Goal: Task Accomplishment & Management: Manage account settings

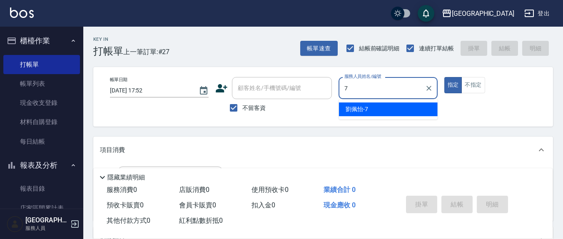
type input "7"
type button "true"
type input "[PERSON_NAME]7"
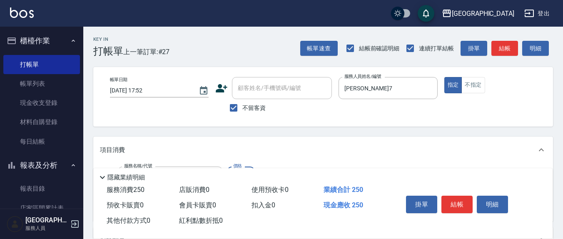
type input "洗髮(201)"
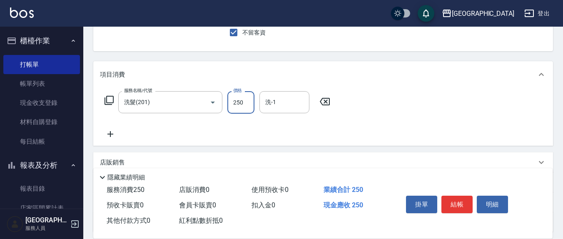
scroll to position [87, 0]
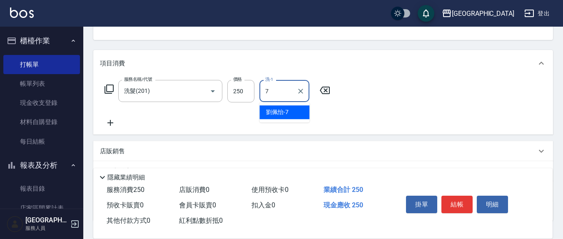
type input "[PERSON_NAME]7"
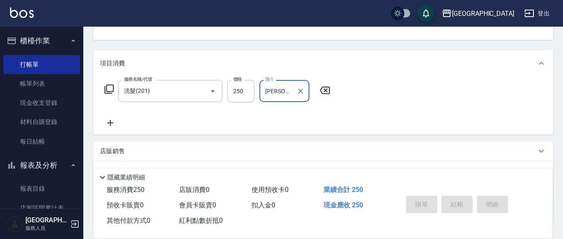
type input "2025/09/06 18:59"
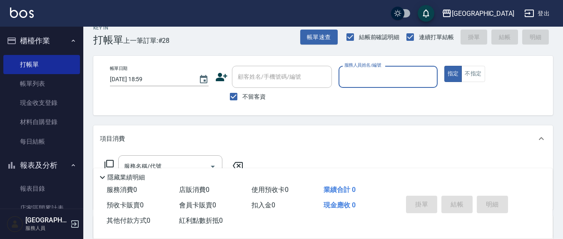
scroll to position [0, 0]
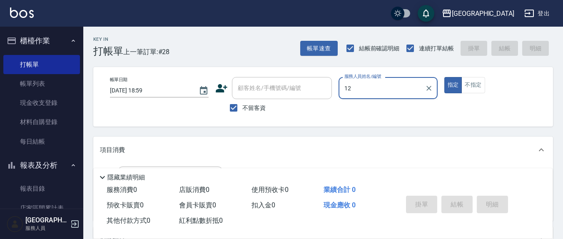
type input "呂桂花-12"
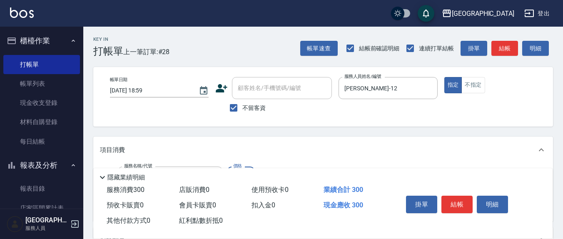
type input "歐娜洗髮精(210)"
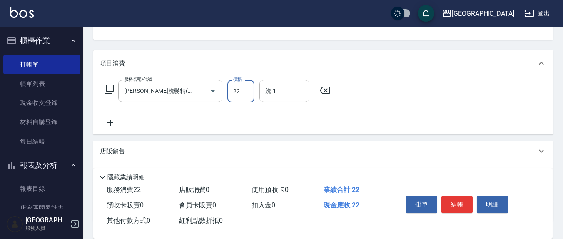
drag, startPoint x: 245, startPoint y: 95, endPoint x: 224, endPoint y: 95, distance: 21.2
click at [224, 95] on div "服務名稱/代號 歐娜洗髮精(210) 服務名稱/代號 價格 22 價格 洗-1 洗-1" at bounding box center [217, 91] width 235 height 22
type input "300"
type input "[PERSON_NAME]-22"
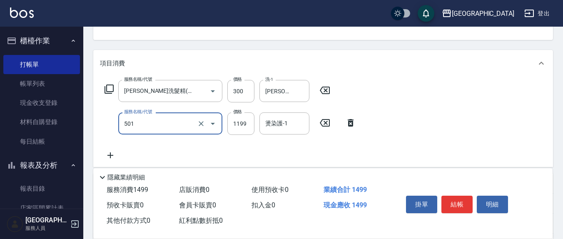
type input "染髮(501)"
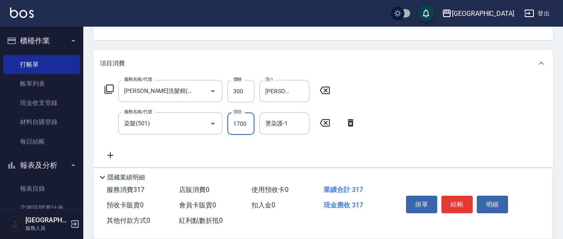
type input "1700"
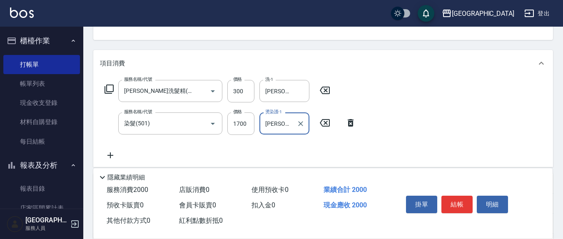
type input "[PERSON_NAME]-22"
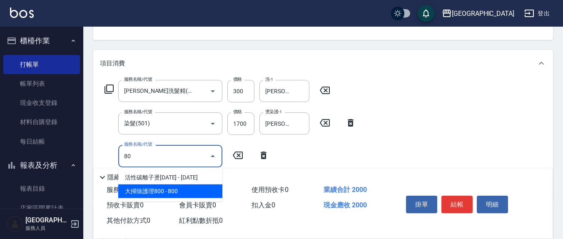
click at [154, 190] on span "大掃除護理800 - 800" at bounding box center [170, 192] width 104 height 14
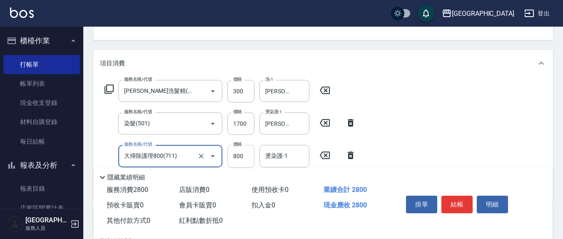
type input "大掃除護理800(711)"
click at [253, 158] on input "800" at bounding box center [240, 156] width 27 height 22
type input "500"
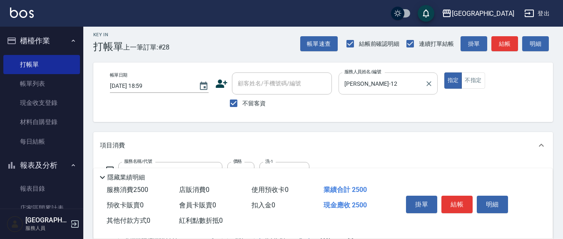
scroll to position [0, 0]
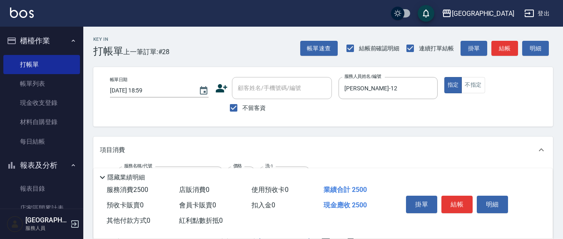
type input "[PERSON_NAME]-22"
click at [271, 102] on div "不留客資" at bounding box center [273, 107] width 117 height 17
drag, startPoint x: 254, startPoint y: 102, endPoint x: 270, endPoint y: 87, distance: 22.1
click at [254, 103] on label "不留客資" at bounding box center [245, 107] width 41 height 17
click at [242, 103] on input "不留客資" at bounding box center [233, 107] width 17 height 17
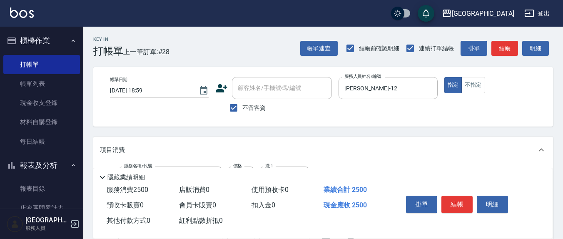
checkbox input "false"
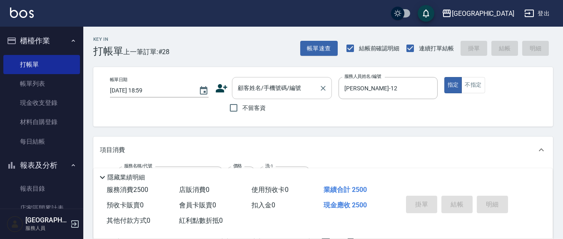
click at [273, 84] on div "顧客姓名/手機號碼/編號 顧客姓名/手機號碼/編號" at bounding box center [282, 88] width 100 height 22
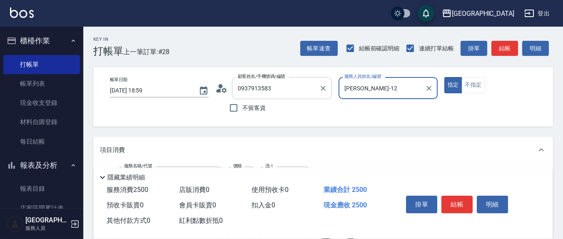
type input "袁心誼/0937913583/0937913583"
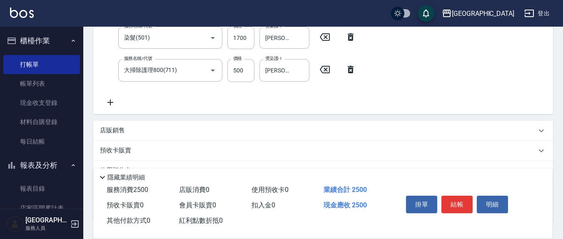
scroll to position [232, 0]
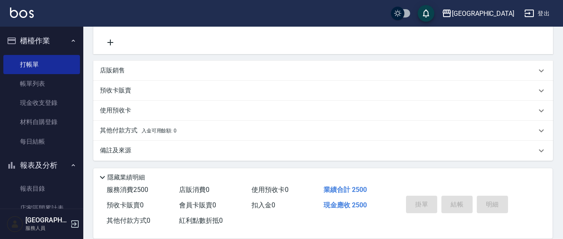
type input "2025/09/06 19:00"
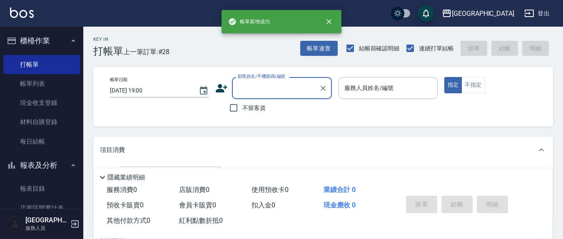
scroll to position [0, 0]
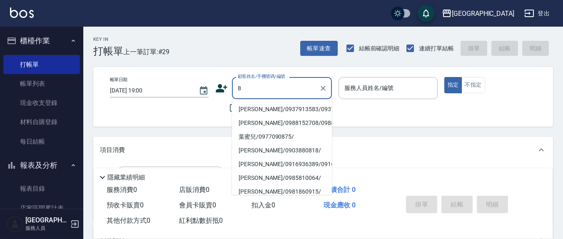
type input "8"
click at [183, 107] on div "帳單日期 2025/09/06 19:00 顧客姓名/手機號碼/編號 顧客姓名/手機號碼/編號 不留客資 服務人員姓名/編號 服務人員姓名/編號 指定 不指定" at bounding box center [323, 97] width 440 height 40
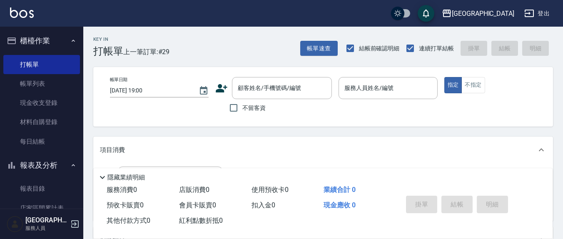
click at [255, 112] on label "不留客資" at bounding box center [245, 107] width 41 height 17
click at [242, 112] on input "不留客資" at bounding box center [233, 107] width 17 height 17
checkbox input "true"
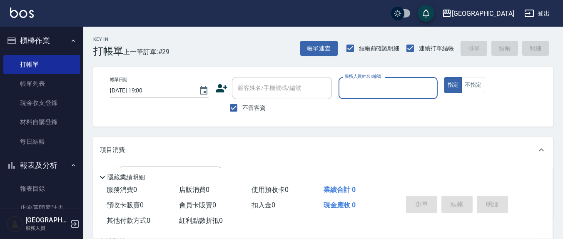
click at [322, 95] on div "顧客姓名/手機號碼/編號" at bounding box center [282, 88] width 100 height 22
click at [383, 85] on input "服務人員姓名/編號" at bounding box center [387, 88] width 91 height 15
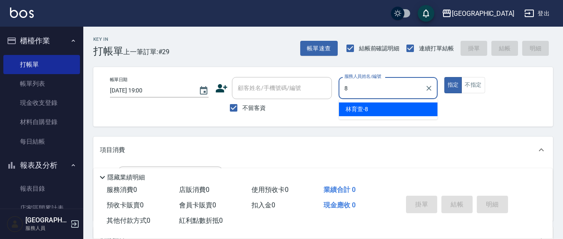
type input "林育萱-8"
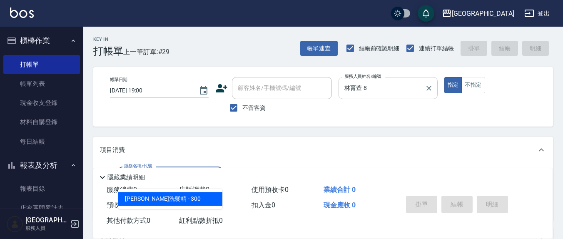
type input "歐娜洗髮精(210)"
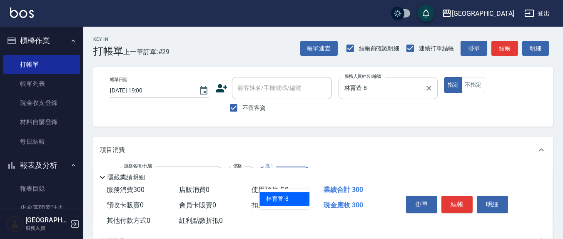
type input "林育萱-8"
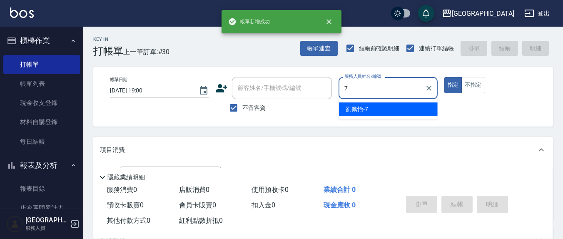
type input "[PERSON_NAME]7"
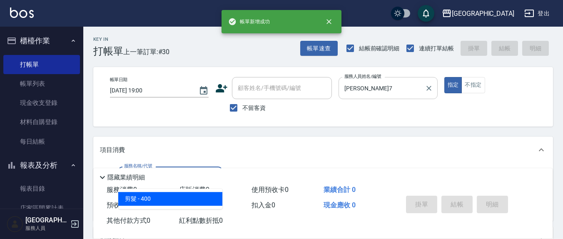
type input "剪髮(401)"
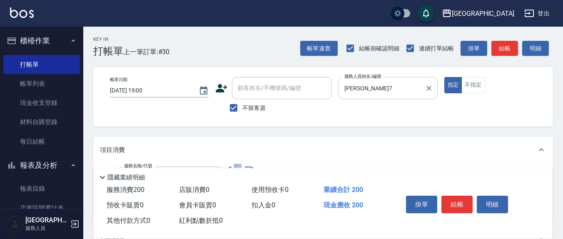
type input "200"
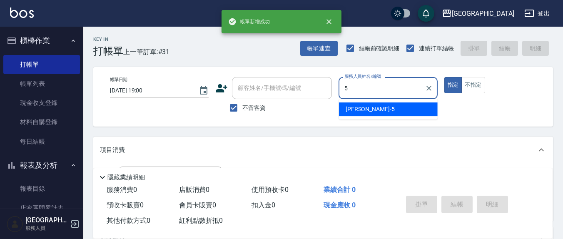
type input "楊惠絜-5"
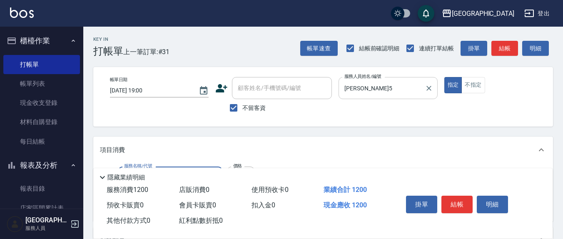
type input "深層洗(208)"
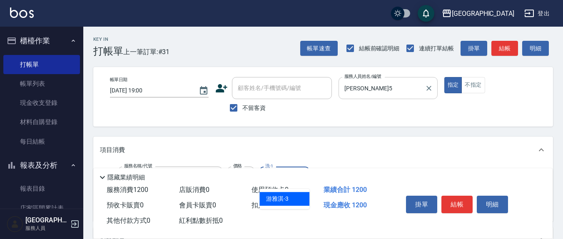
type input "[PERSON_NAME]-3"
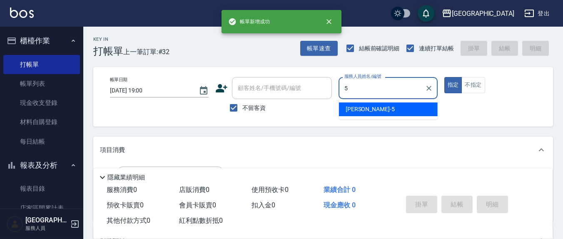
type input "楊惠絜-5"
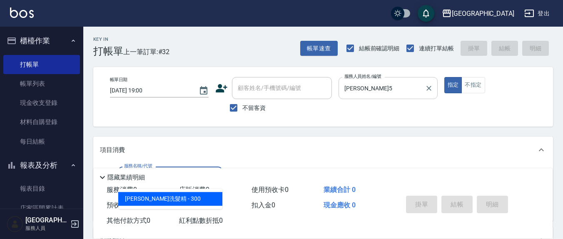
type input "歐娜洗髮精(210)"
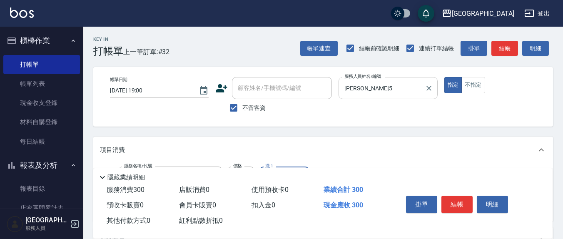
type input "林育萱-8"
type input "剪髮(401)"
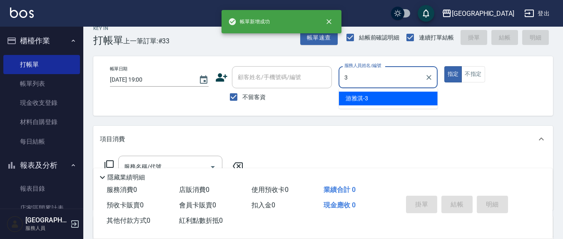
type input "[PERSON_NAME]-3"
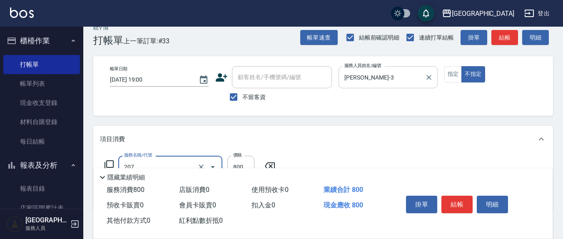
type input "清潔洗(207)"
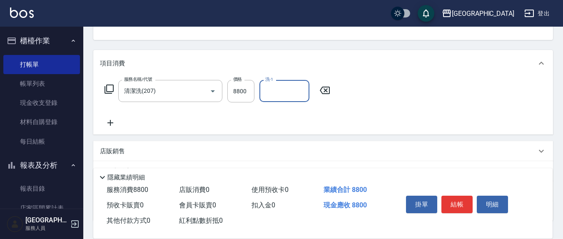
scroll to position [97, 0]
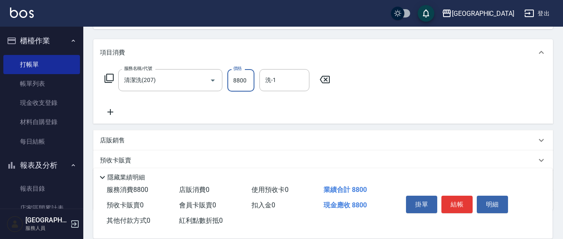
type input "0"
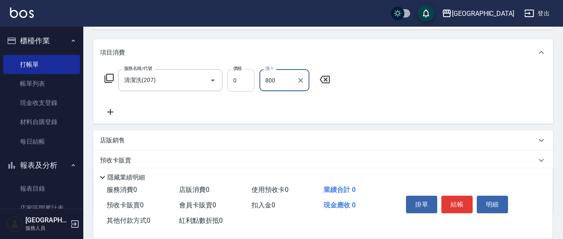
type input "800"
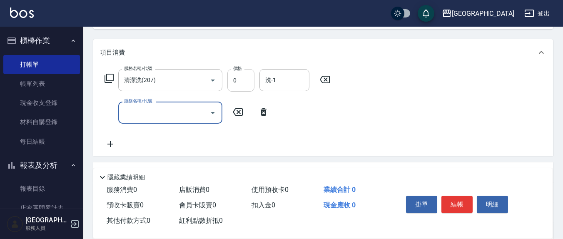
click at [240, 82] on input "0" at bounding box center [240, 80] width 27 height 22
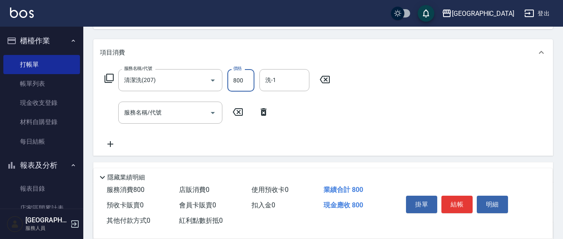
type input "800"
type input "2"
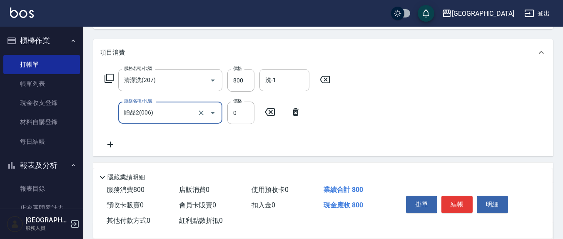
type input "贈品2(006)"
click at [294, 111] on icon at bounding box center [296, 111] width 6 height 7
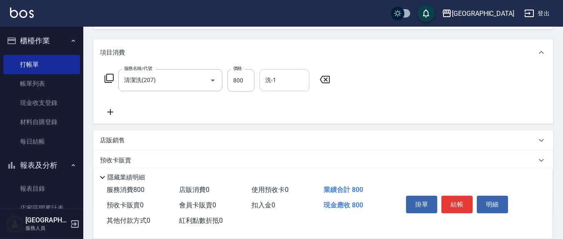
click at [282, 76] on input "洗-1" at bounding box center [284, 80] width 42 height 15
type input "[PERSON_NAME]-22"
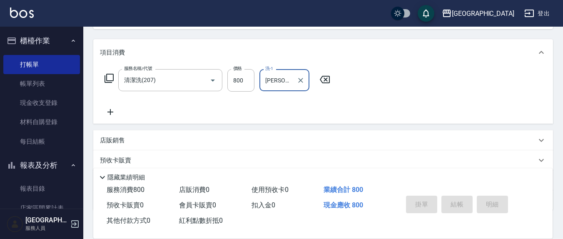
type input "2025/09/06 19:01"
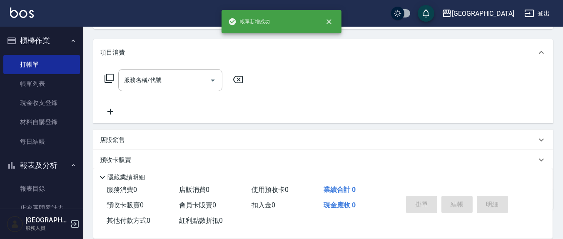
scroll to position [0, 0]
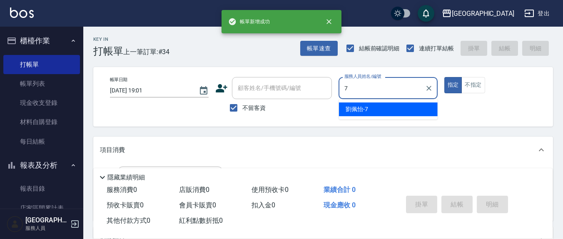
type input "[PERSON_NAME]7"
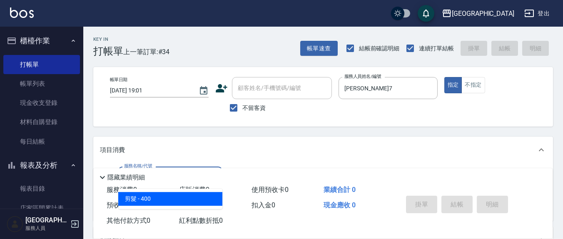
type input "剪髮(401)"
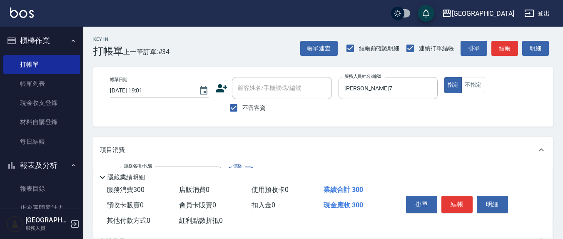
type input "300"
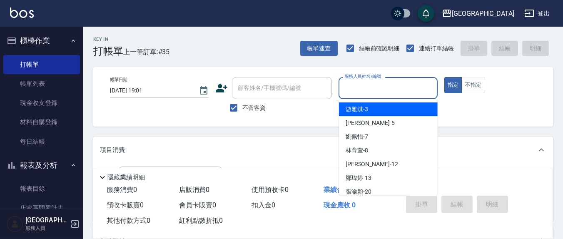
click at [367, 88] on input "服務人員姓名/編號" at bounding box center [387, 88] width 91 height 15
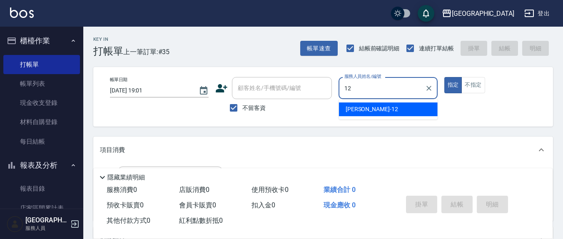
type input "呂桂花-12"
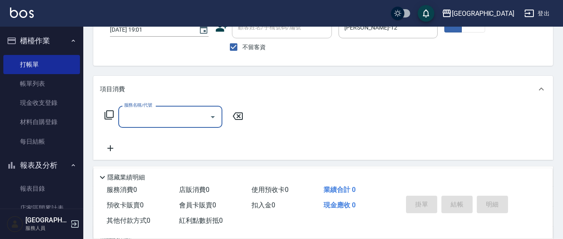
scroll to position [87, 0]
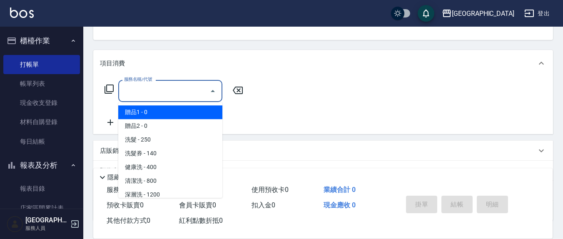
click at [150, 97] on input "服務名稱/代號" at bounding box center [164, 91] width 84 height 15
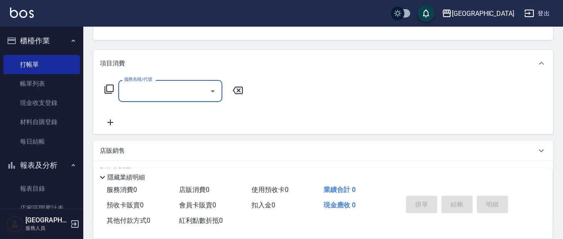
click at [162, 94] on input "服務名稱/代號" at bounding box center [164, 91] width 84 height 15
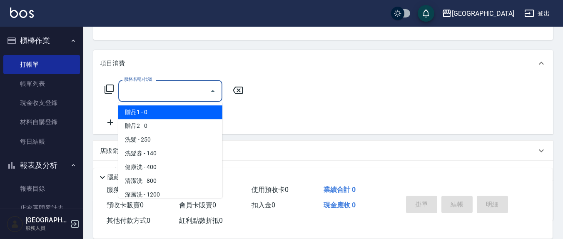
click at [162, 93] on input "服務名稱/代號" at bounding box center [164, 91] width 84 height 15
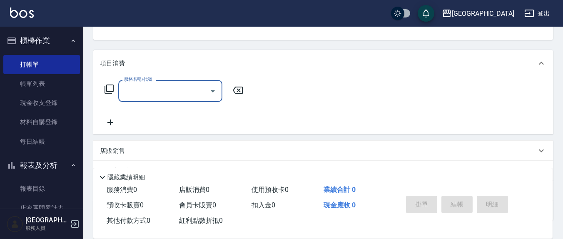
click at [140, 90] on input "服務名稱/代號" at bounding box center [164, 91] width 84 height 15
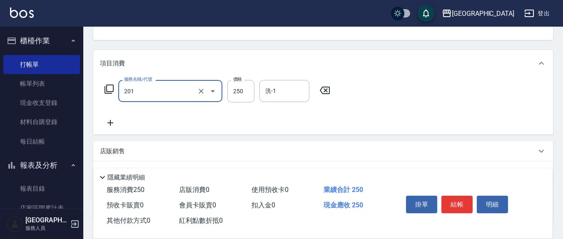
type input "洗髮(201)"
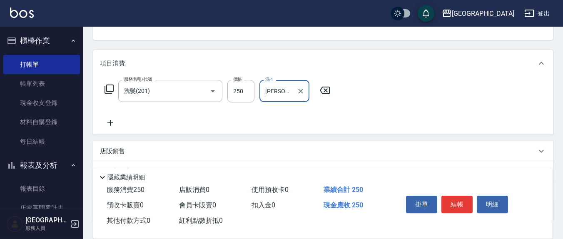
type input "[PERSON_NAME]-3"
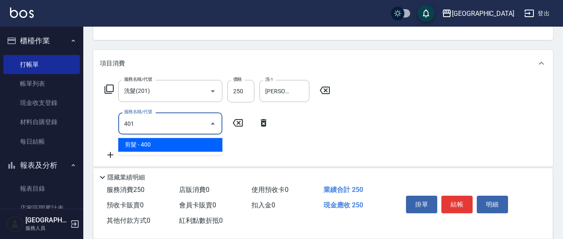
type input "剪髮(401)"
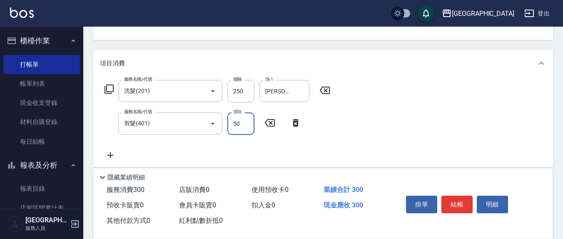
type input "50"
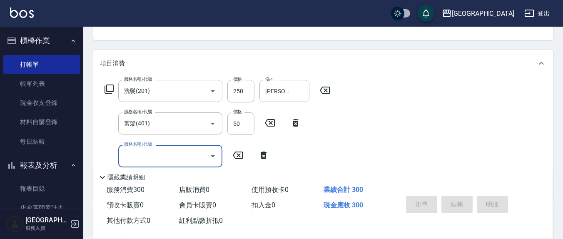
type input "2025/09/06 19:11"
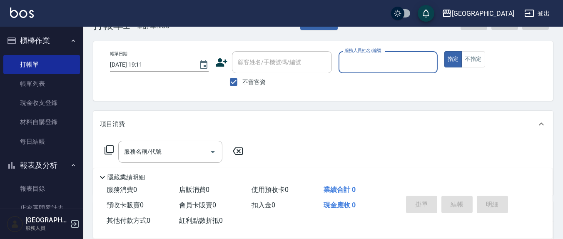
scroll to position [0, 0]
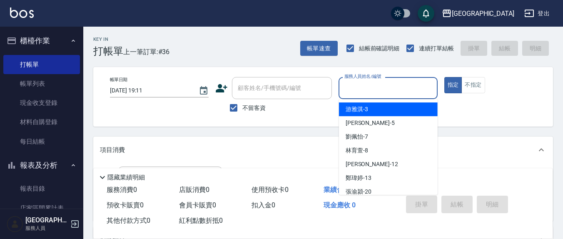
click at [372, 90] on input "服務人員姓名/編號" at bounding box center [387, 88] width 91 height 15
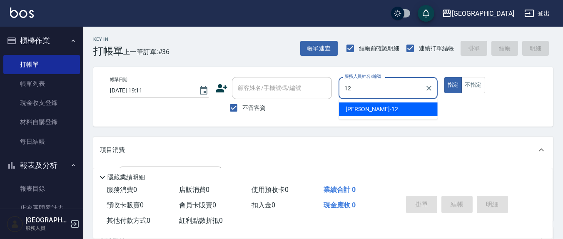
type input "呂桂花-12"
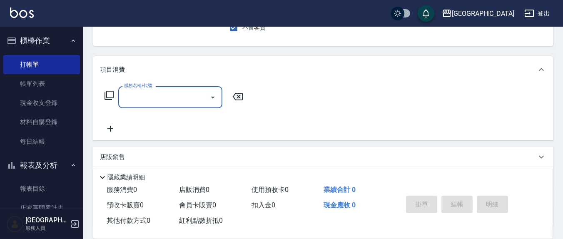
scroll to position [87, 0]
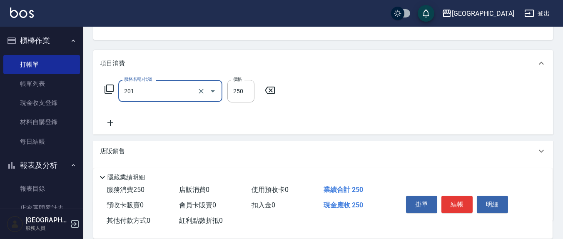
type input "洗髮(201)"
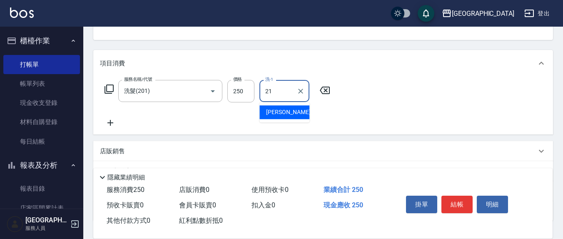
type input "韋羽蕎-21"
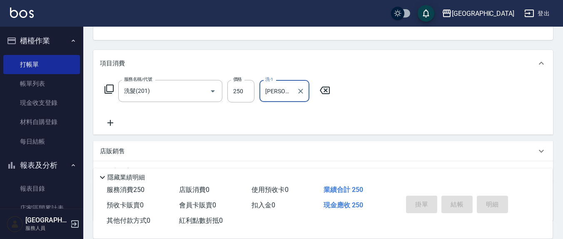
type input "2025/09/06 19:12"
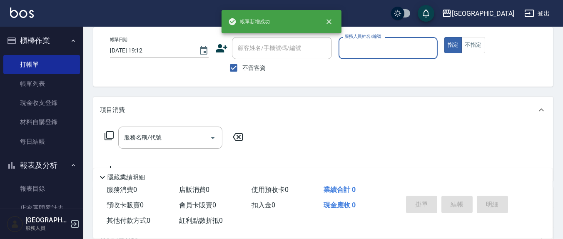
scroll to position [0, 0]
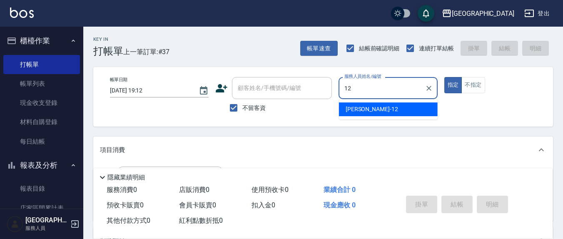
type input "呂桂花-12"
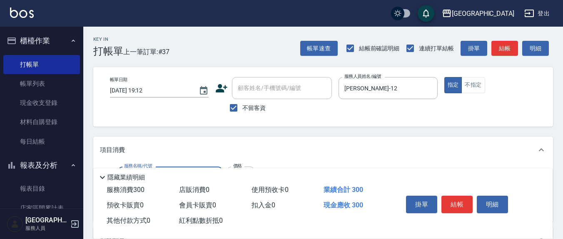
type input "歐娜洗髮精(210)"
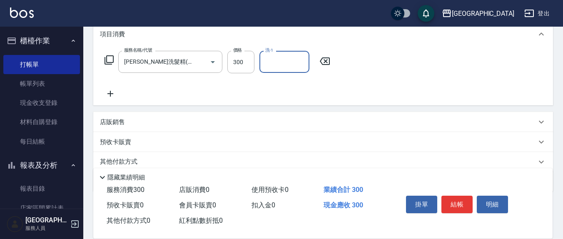
scroll to position [147, 0]
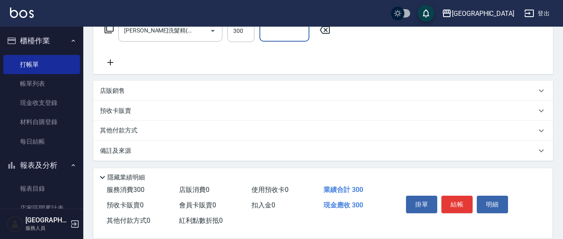
click at [277, 30] on input "洗-1" at bounding box center [284, 30] width 42 height 15
type input "林育萱-8"
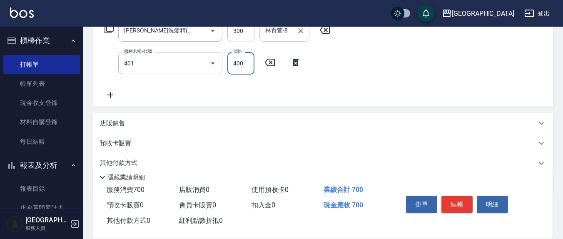
type input "剪髮(401)"
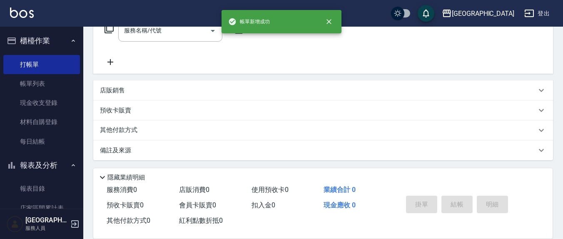
scroll to position [0, 0]
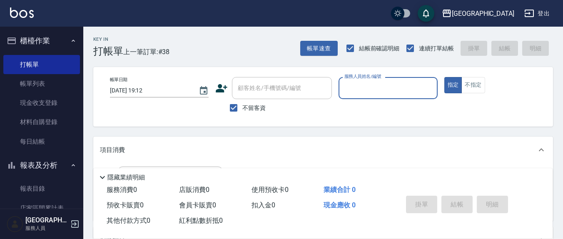
click at [382, 87] on input "服務人員姓名/編號" at bounding box center [387, 88] width 91 height 15
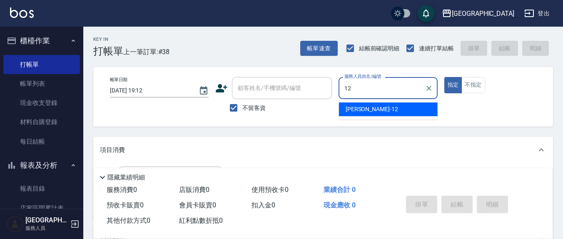
type input "呂桂花-12"
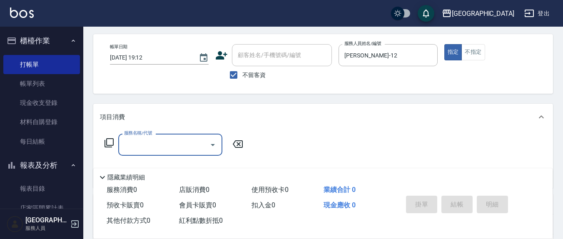
scroll to position [87, 0]
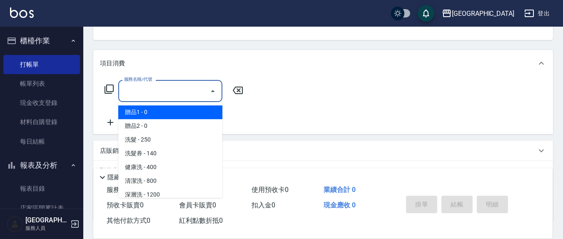
click at [195, 91] on input "服務名稱/代號" at bounding box center [164, 91] width 84 height 15
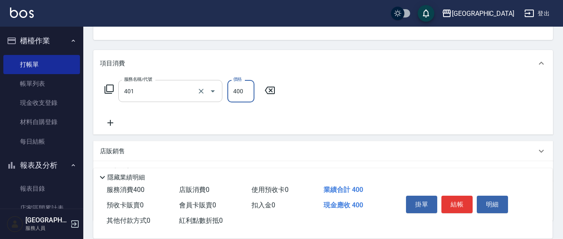
type input "剪髮(401)"
type input "300"
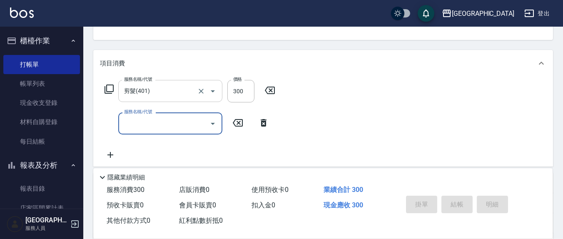
type input "2025/09/06 19:13"
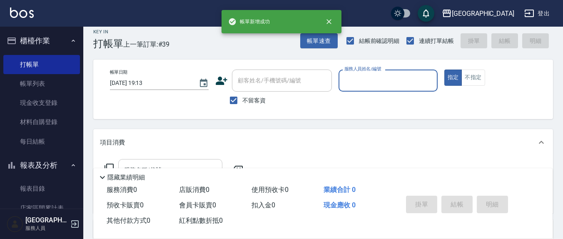
scroll to position [0, 0]
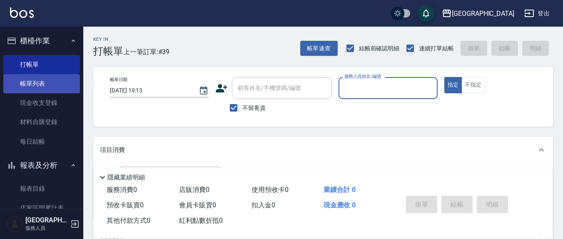
click at [32, 82] on link "帳單列表" at bounding box center [41, 83] width 77 height 19
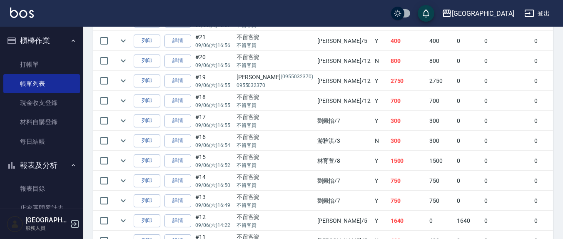
scroll to position [592, 0]
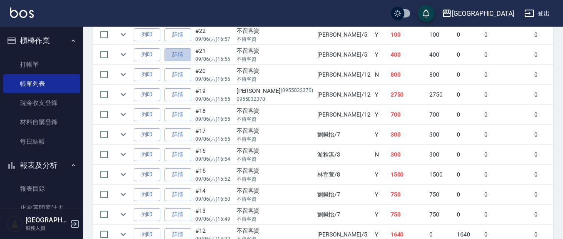
click at [175, 49] on link "詳情" at bounding box center [178, 54] width 27 height 13
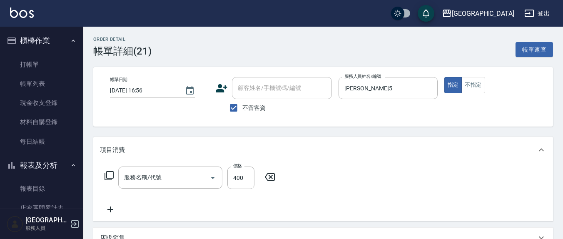
type input "2025/09/06 16:56"
checkbox input "true"
type input "楊惠絜-5"
type input "健康洗(206)"
click at [109, 210] on icon at bounding box center [110, 210] width 6 height 6
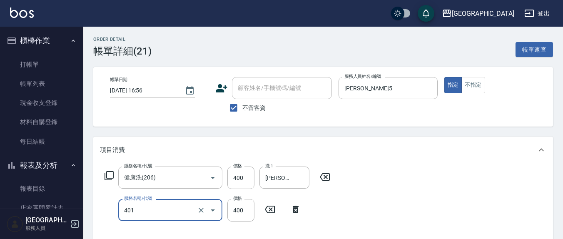
type input "剪髮(401)"
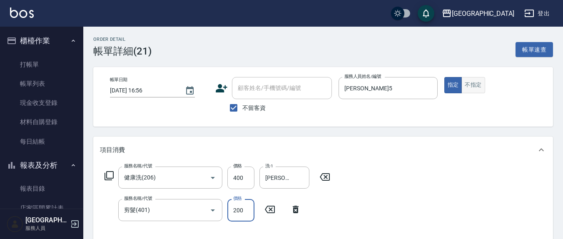
type input "200"
click at [476, 85] on button "不指定" at bounding box center [473, 85] width 23 height 16
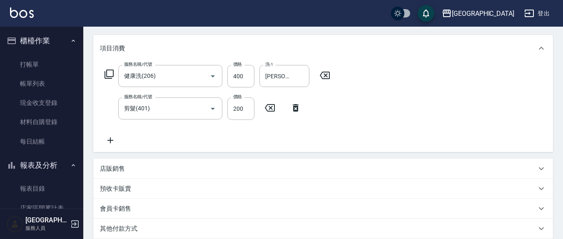
scroll to position [173, 0]
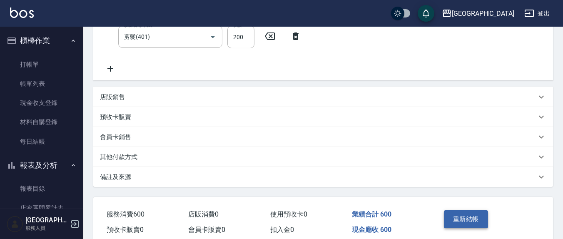
click at [471, 220] on button "重新結帳" at bounding box center [466, 218] width 44 height 17
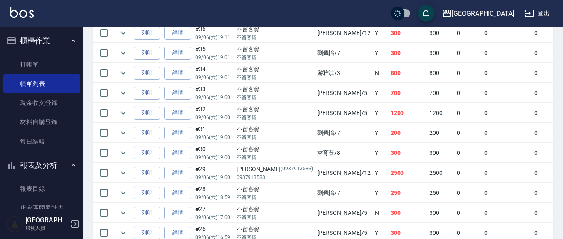
scroll to position [260, 0]
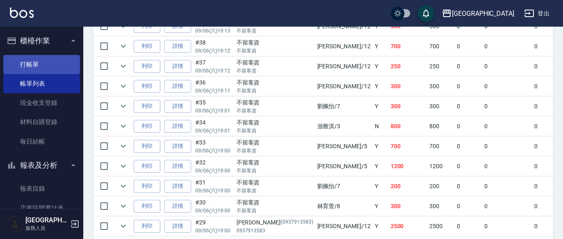
click at [40, 64] on link "打帳單" at bounding box center [41, 64] width 77 height 19
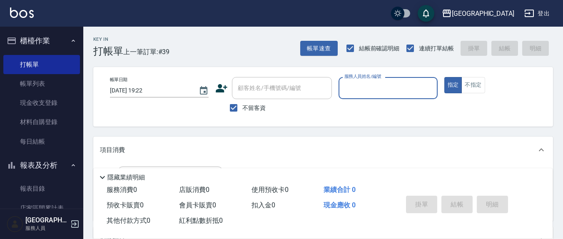
click at [370, 81] on input "服務人員姓名/編號" at bounding box center [387, 88] width 91 height 15
click at [234, 107] on input "不留客資" at bounding box center [233, 107] width 17 height 17
checkbox input "false"
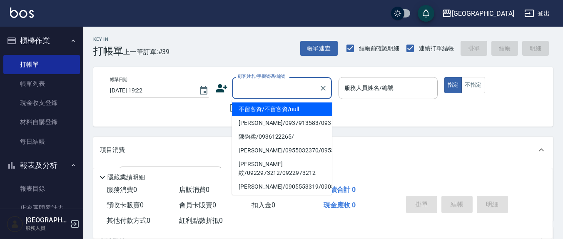
click at [251, 92] on input "顧客姓名/手機號碼/編號" at bounding box center [276, 88] width 80 height 15
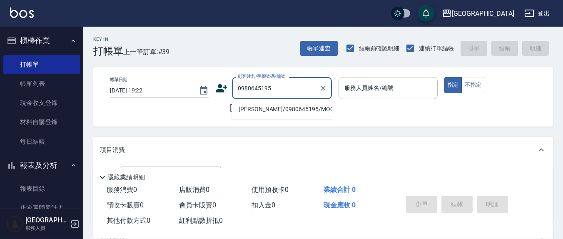
click at [287, 112] on li "黃子綺/0980645195/MO0018" at bounding box center [282, 109] width 100 height 14
type input "黃子綺/0980645195/MO0018"
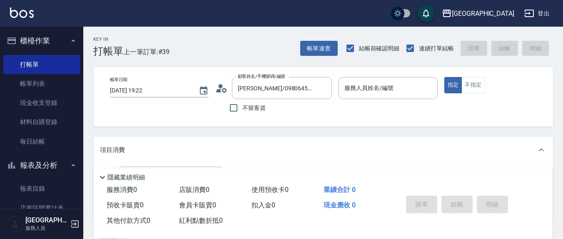
click at [223, 89] on icon at bounding box center [224, 89] width 5 height 5
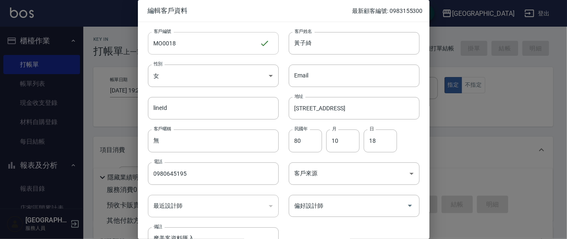
click at [187, 42] on input "MO0018" at bounding box center [204, 43] width 112 height 22
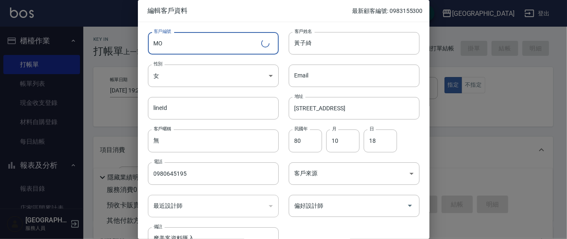
type input "M"
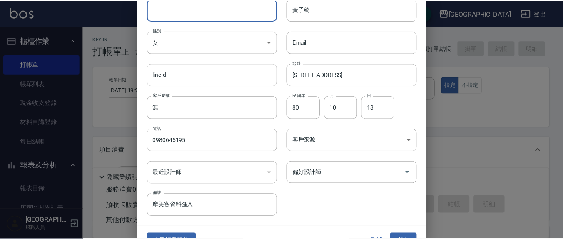
scroll to position [49, 0]
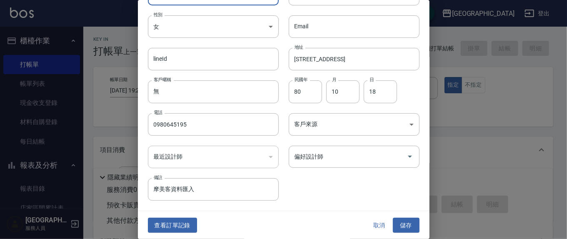
click at [413, 225] on button "儲存" at bounding box center [406, 225] width 27 height 15
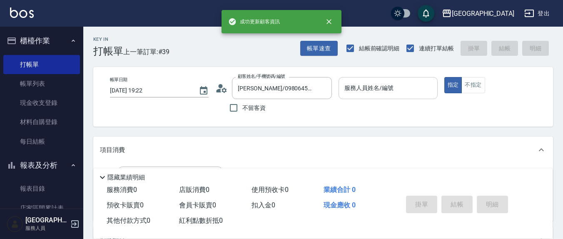
click at [383, 94] on input "服務人員姓名/編號" at bounding box center [387, 88] width 91 height 15
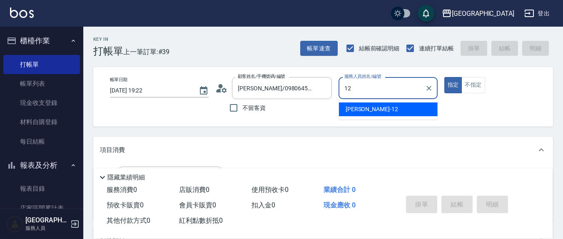
type input "12"
type button "true"
type input "呂桂花-12"
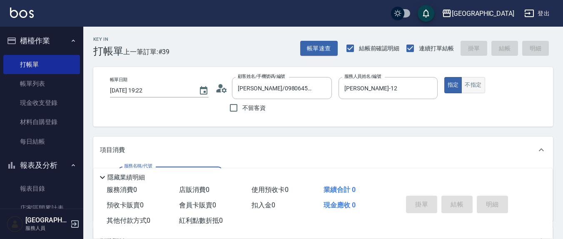
click at [476, 87] on button "不指定" at bounding box center [473, 85] width 23 height 16
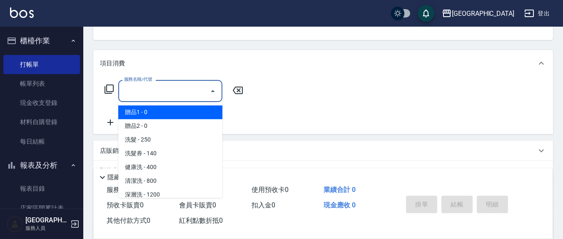
click at [188, 94] on input "服務名稱/代號" at bounding box center [164, 91] width 84 height 15
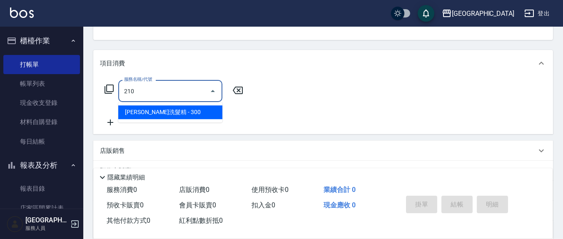
type input "歐娜洗髮精(210)"
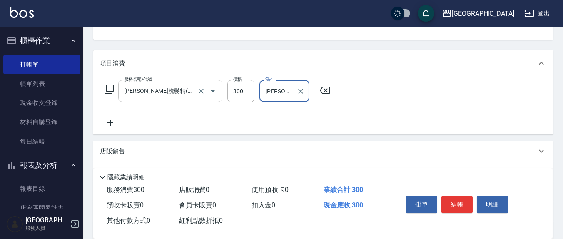
type input "韋羽蕎-21"
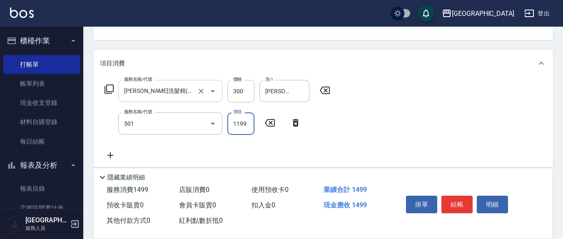
type input "染髮(501)"
type input "2200"
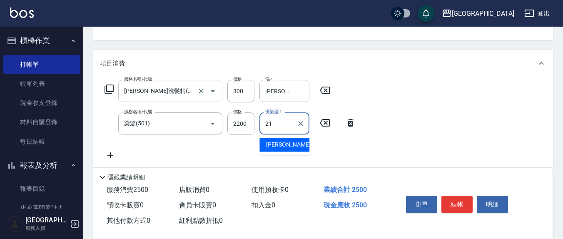
type input "2"
type input "[PERSON_NAME]-3"
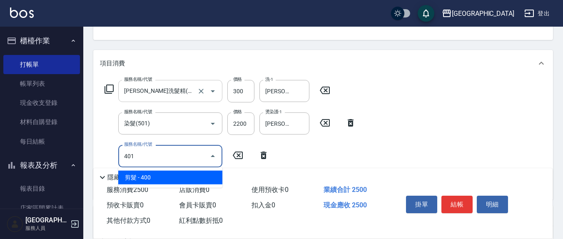
type input "剪髮(401)"
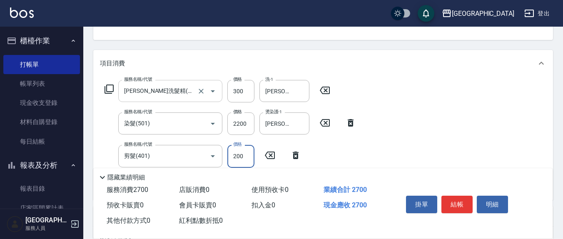
type input "200"
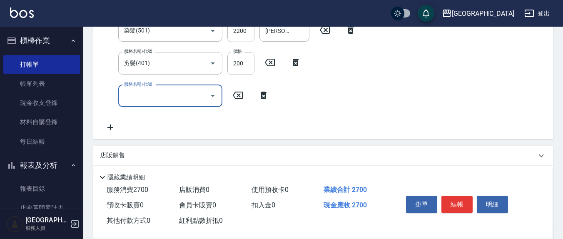
scroll to position [173, 0]
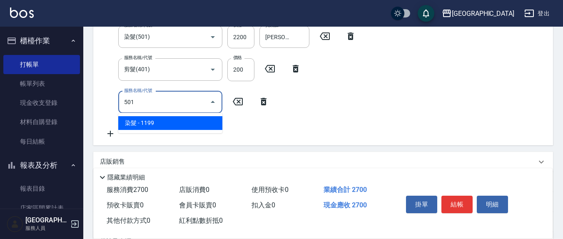
type input "染髮(501)"
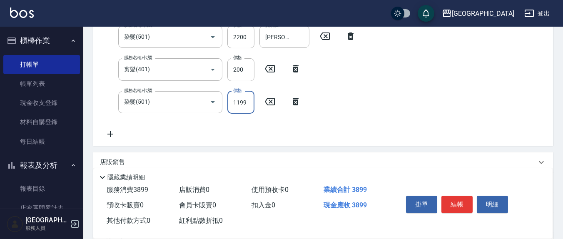
scroll to position [166, 0]
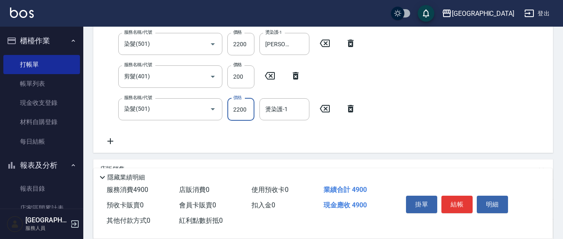
type input "2200"
click at [324, 107] on icon at bounding box center [325, 108] width 10 height 7
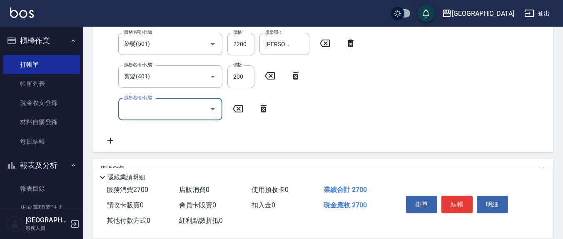
click at [171, 107] on input "服務名稱/代號" at bounding box center [164, 109] width 84 height 15
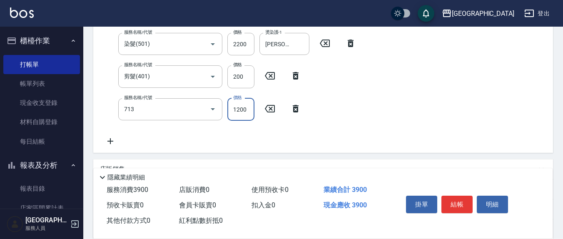
type input "水樣結構式1200(713)"
click at [197, 116] on div at bounding box center [206, 109] width 23 height 22
type input "0"
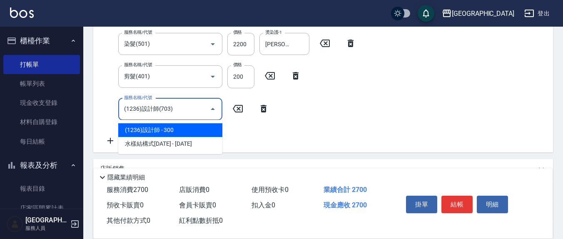
type input "(1236)設計師(703)"
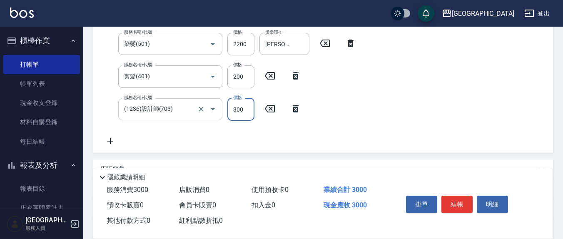
click at [180, 100] on div "(1236)設計師(703) 服務名稱/代號" at bounding box center [170, 109] width 104 height 22
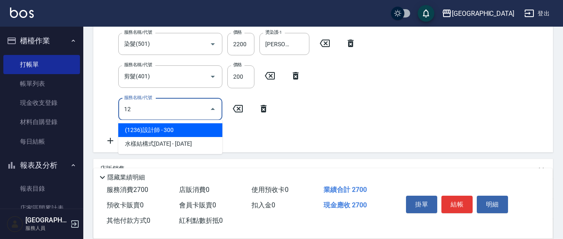
type input "1"
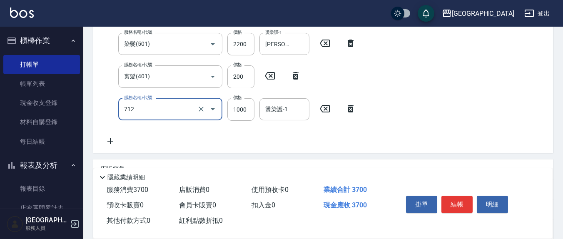
type input "伊蘭洋甘菊1000(712)"
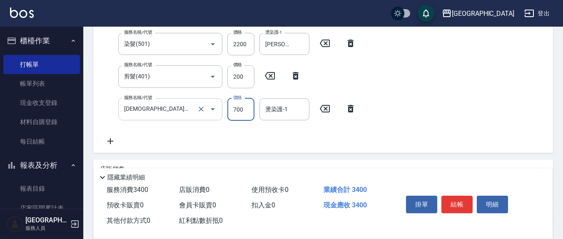
type input "700"
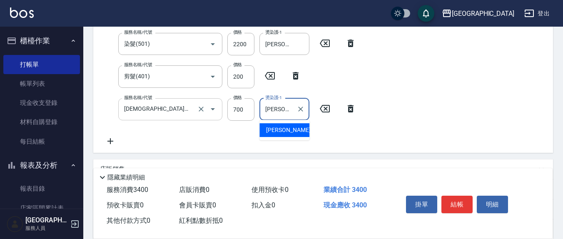
type input "[PERSON_NAME]-22"
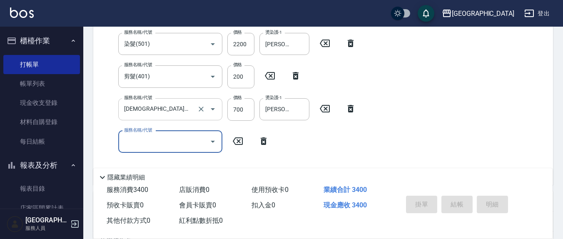
type input "2025/09/06 19:24"
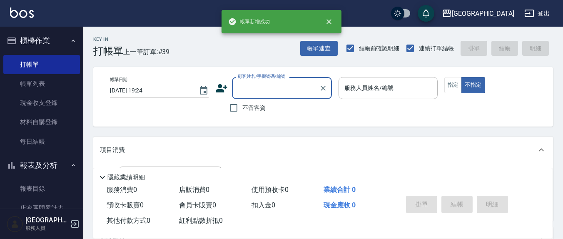
scroll to position [0, 0]
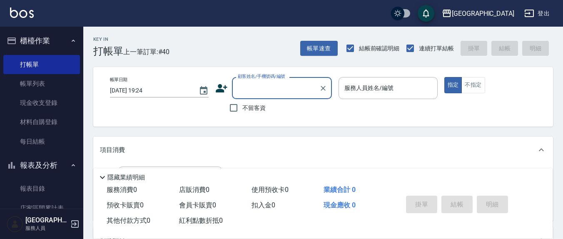
click at [186, 106] on div "帳單日期 2025/09/06 19:24 顧客姓名/手機號碼/編號 顧客姓名/手機號碼/編號 不留客資 服務人員姓名/編號 服務人員姓名/編號 指定 不指定" at bounding box center [323, 97] width 440 height 40
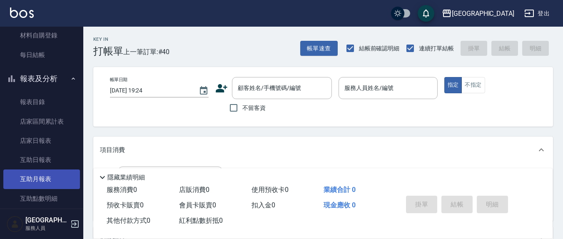
scroll to position [173, 0]
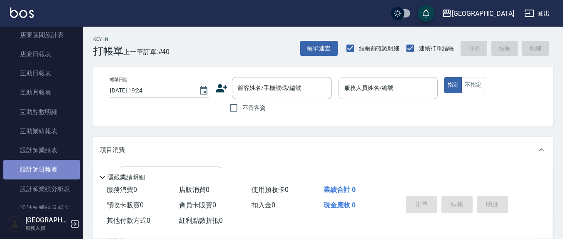
click at [52, 173] on link "設計師日報表" at bounding box center [41, 169] width 77 height 19
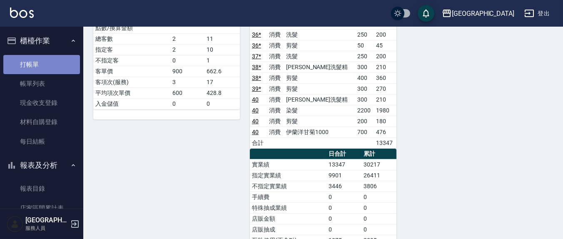
click at [47, 64] on link "打帳單" at bounding box center [41, 64] width 77 height 19
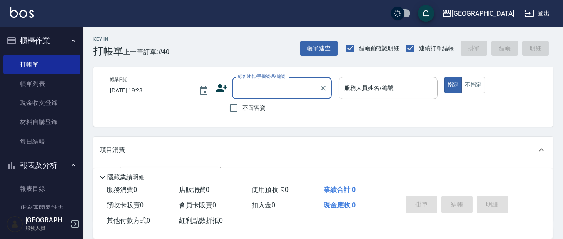
drag, startPoint x: 230, startPoint y: 106, endPoint x: 351, endPoint y: 108, distance: 120.8
click at [230, 106] on input "不留客資" at bounding box center [233, 107] width 17 height 17
checkbox input "true"
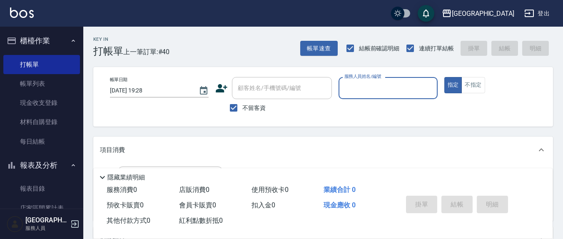
click at [376, 83] on input "服務人員姓名/編號" at bounding box center [387, 88] width 91 height 15
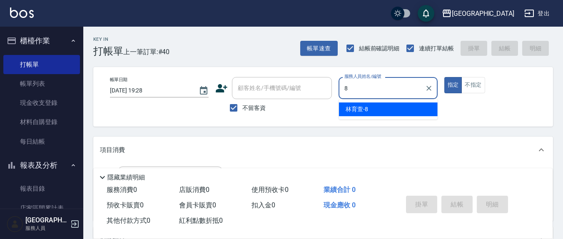
type input "林育萱-8"
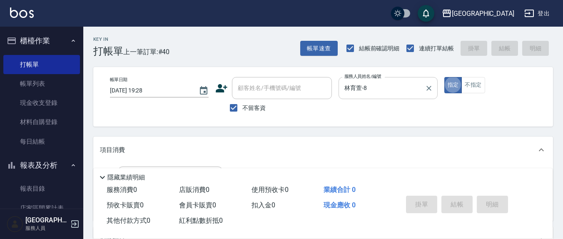
type button "true"
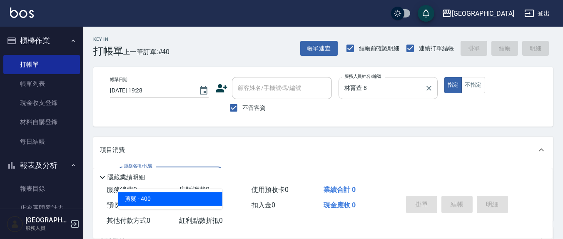
type input "剪髮(401)"
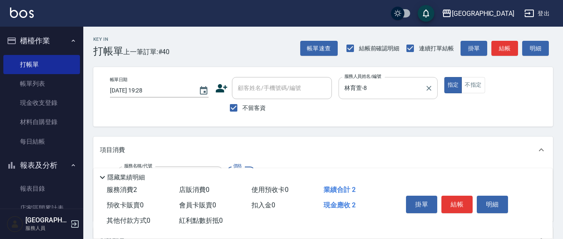
type input "200"
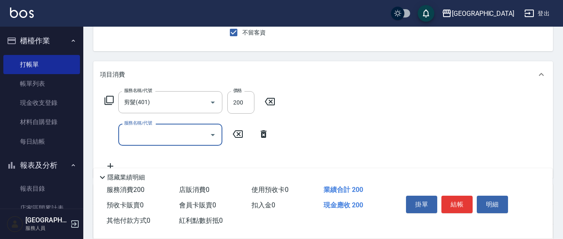
scroll to position [87, 0]
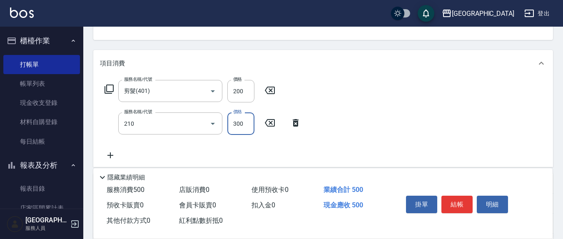
type input "歐娜洗髮精(210)"
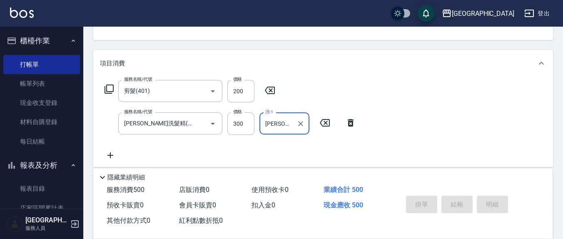
type input "韋羽蕎-21"
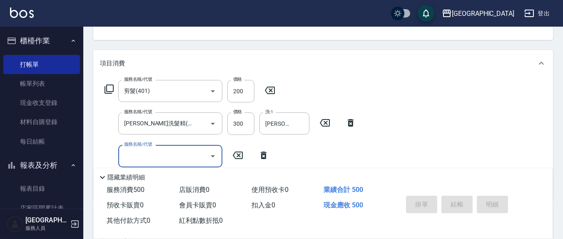
type input "2025/09/06 19:43"
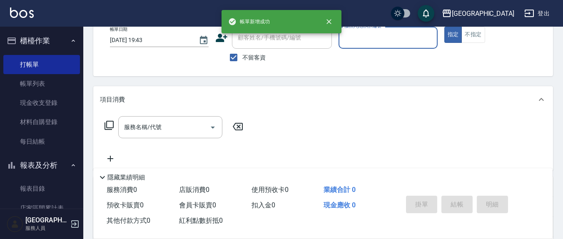
scroll to position [0, 0]
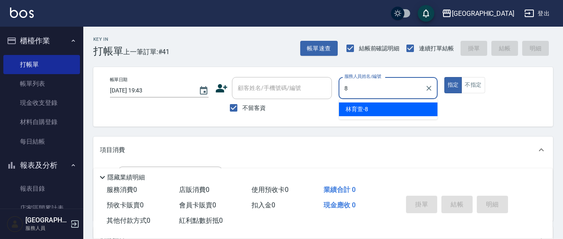
type input "林育萱-8"
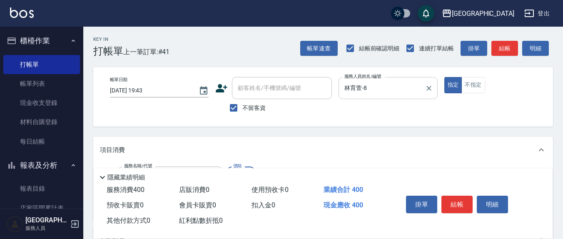
type input "剪髮(401)"
type input "200"
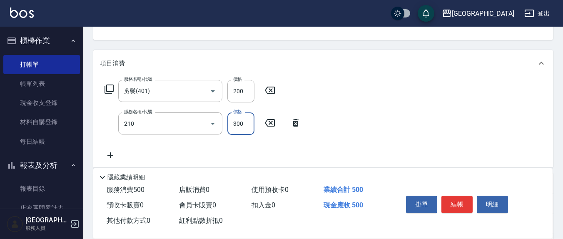
type input "歐娜洗髮精(210)"
type input "21"
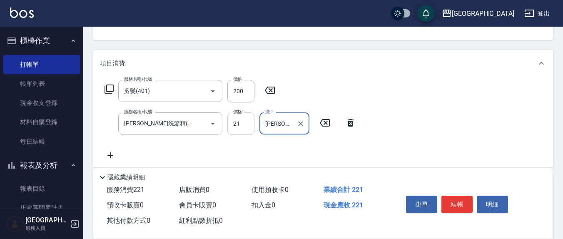
type input "韋羽蕎-21"
click at [242, 125] on input "21" at bounding box center [240, 123] width 27 height 22
type input "300"
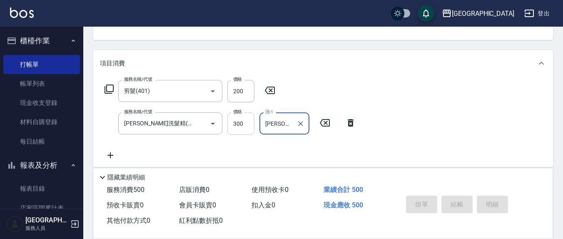
type input "[DATE] 19:44"
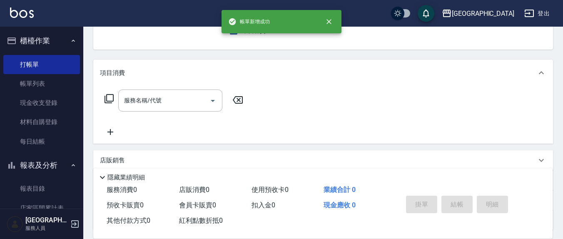
scroll to position [0, 0]
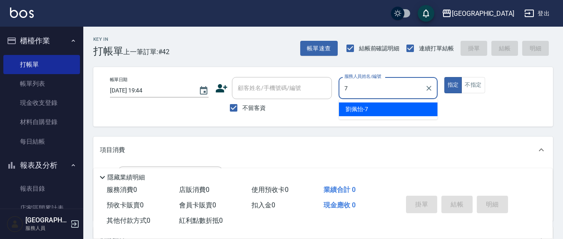
type input "[PERSON_NAME]7"
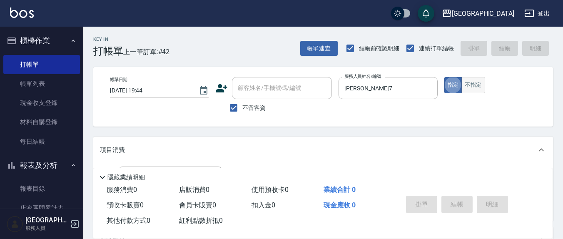
click at [467, 88] on button "不指定" at bounding box center [473, 85] width 23 height 16
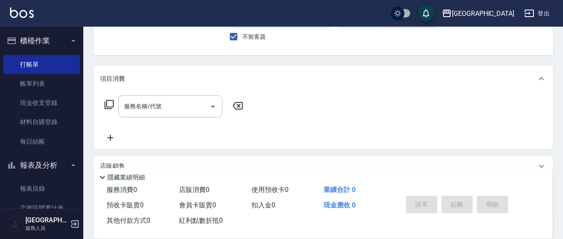
scroll to position [87, 0]
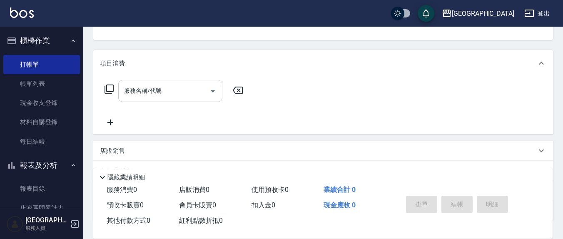
click at [168, 90] on input "服務名稱/代號" at bounding box center [164, 91] width 84 height 15
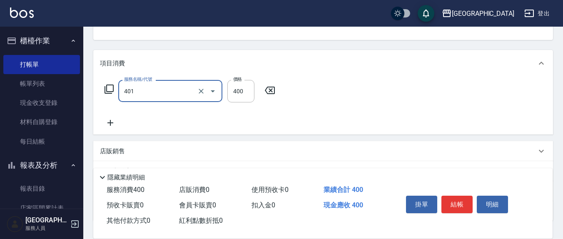
type input "剪髮(401)"
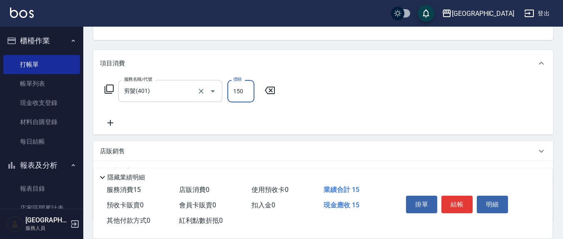
type input "150"
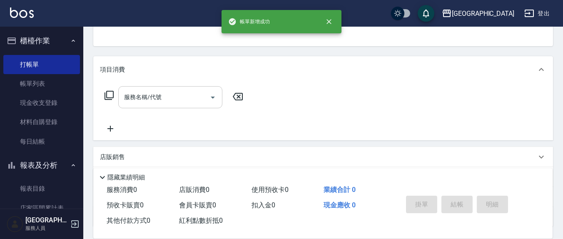
scroll to position [0, 0]
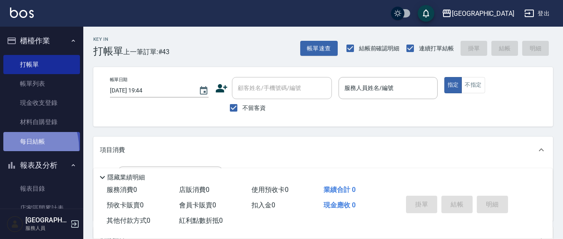
click at [13, 149] on link "每日結帳" at bounding box center [41, 141] width 77 height 19
click at [40, 142] on link "每日結帳" at bounding box center [41, 141] width 77 height 19
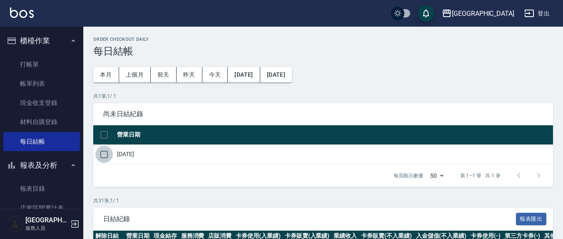
click at [107, 153] on input "checkbox" at bounding box center [103, 154] width 17 height 17
checkbox input "true"
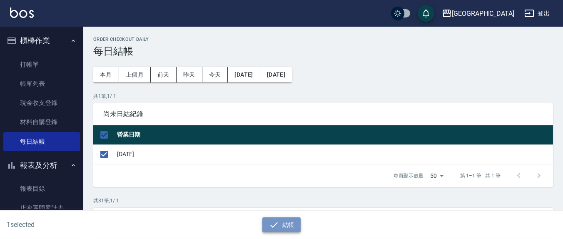
click at [280, 220] on button "結帳" at bounding box center [281, 224] width 39 height 15
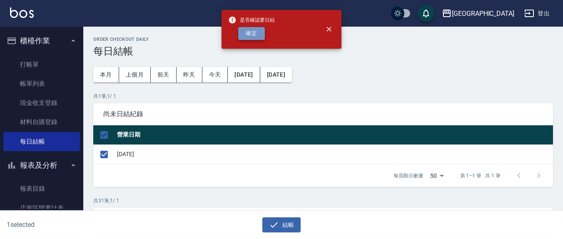
click at [252, 39] on button "確定" at bounding box center [251, 33] width 27 height 13
checkbox input "false"
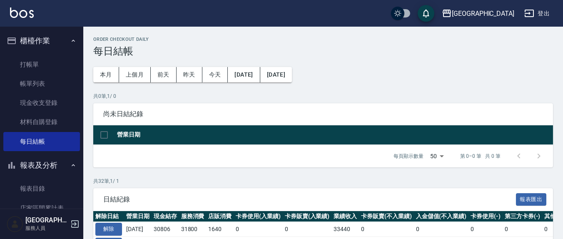
scroll to position [173, 0]
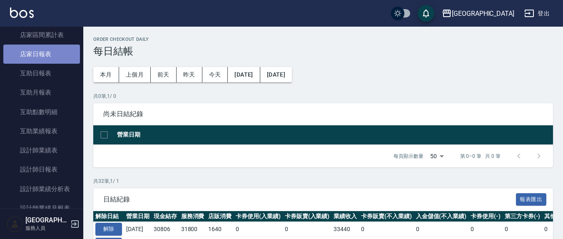
click at [58, 52] on link "店家日報表" at bounding box center [41, 54] width 77 height 19
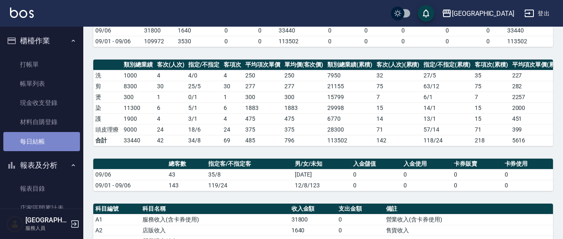
click at [50, 140] on link "每日結帳" at bounding box center [41, 141] width 77 height 19
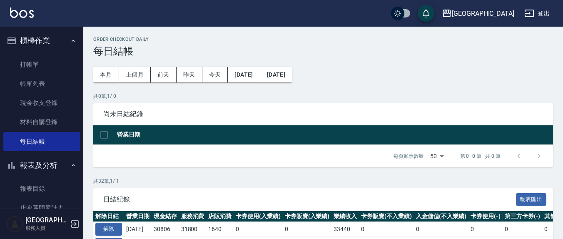
scroll to position [87, 0]
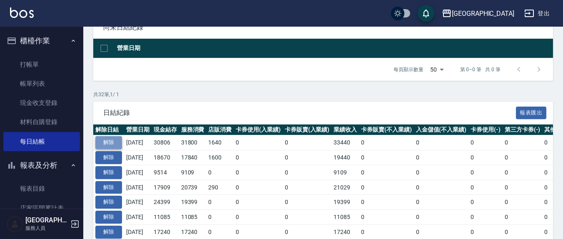
click at [106, 141] on button "解除" at bounding box center [108, 142] width 27 height 13
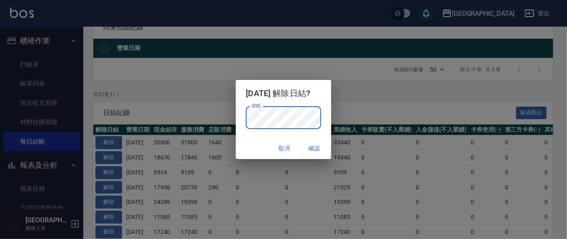
click at [321, 150] on button "確認" at bounding box center [314, 148] width 27 height 15
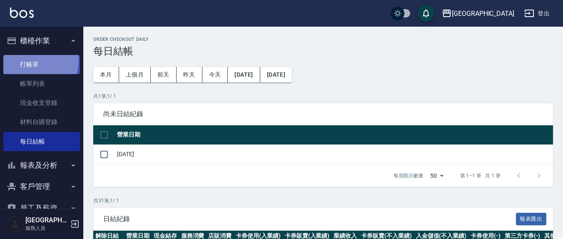
click at [32, 60] on link "打帳單" at bounding box center [41, 64] width 77 height 19
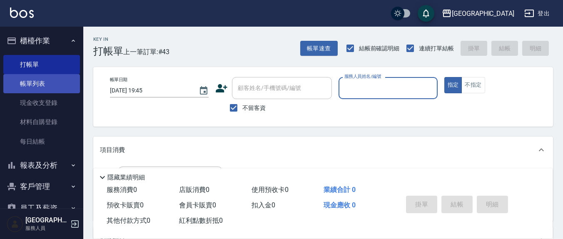
click at [43, 82] on link "帳單列表" at bounding box center [41, 83] width 77 height 19
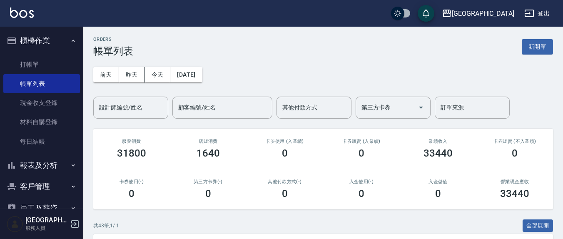
scroll to position [87, 0]
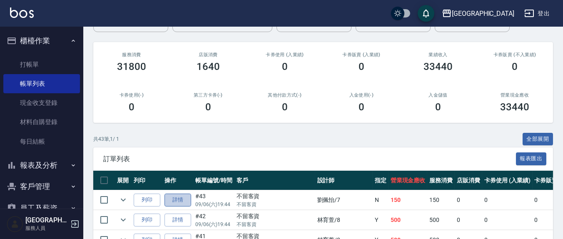
click at [183, 195] on link "詳情" at bounding box center [178, 200] width 27 height 13
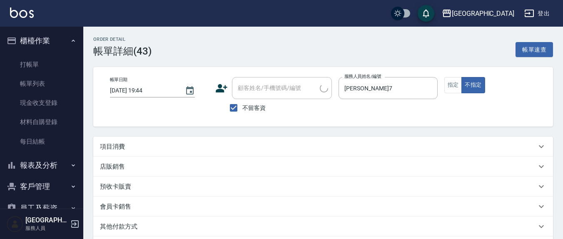
type input "[DATE] 19:44"
checkbox input "true"
type input "[PERSON_NAME]7"
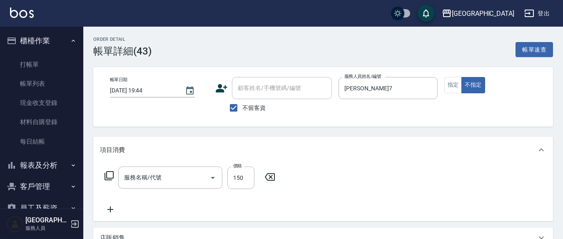
scroll to position [87, 0]
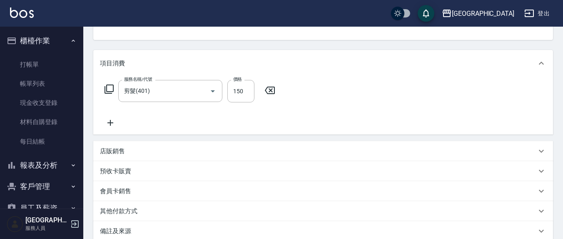
type input "剪髮(401)"
click at [247, 85] on input "150" at bounding box center [240, 91] width 27 height 22
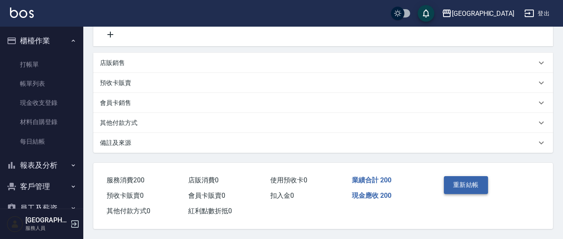
type input "200"
click at [470, 185] on button "重新結帳" at bounding box center [466, 184] width 44 height 17
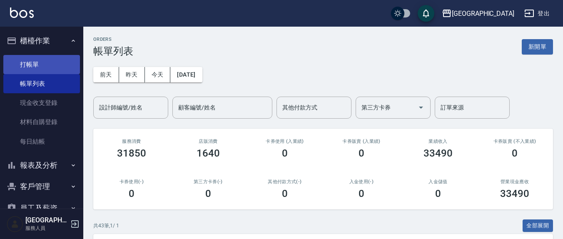
click at [37, 67] on link "打帳單" at bounding box center [41, 64] width 77 height 19
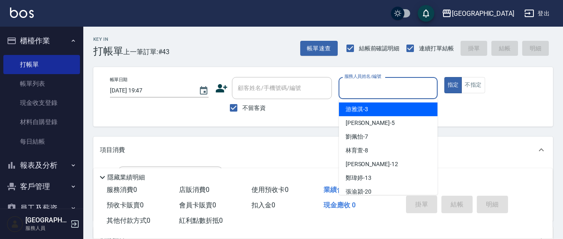
click at [378, 90] on input "服務人員姓名/編號" at bounding box center [387, 88] width 91 height 15
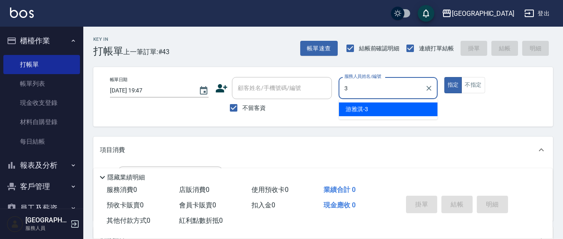
type input "3"
type button "true"
type input "[PERSON_NAME]-3"
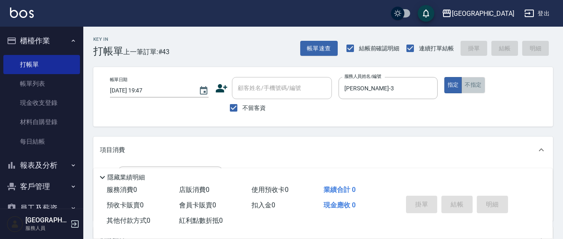
click at [474, 87] on button "不指定" at bounding box center [473, 85] width 23 height 16
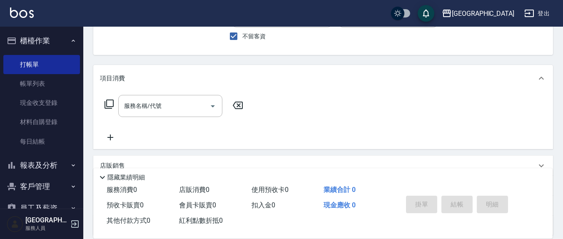
scroll to position [87, 0]
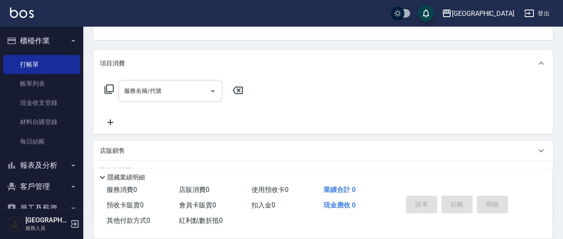
click at [175, 90] on input "服務名稱/代號" at bounding box center [164, 91] width 84 height 15
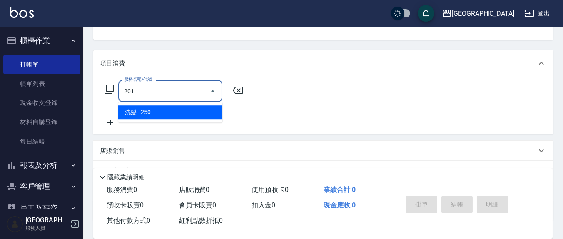
type input "洗髮(201)"
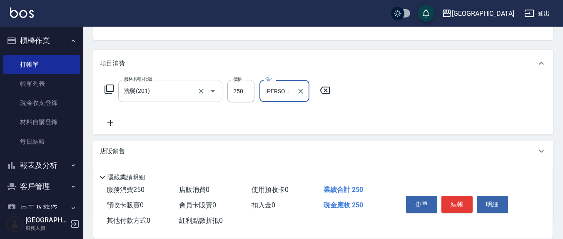
type input "[PERSON_NAME]-22"
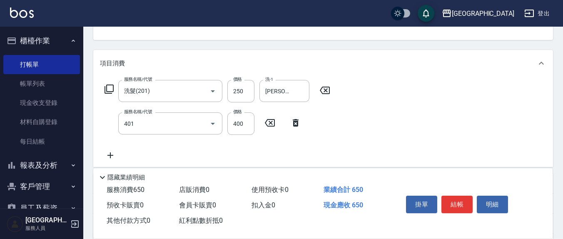
type input "剪髮(401)"
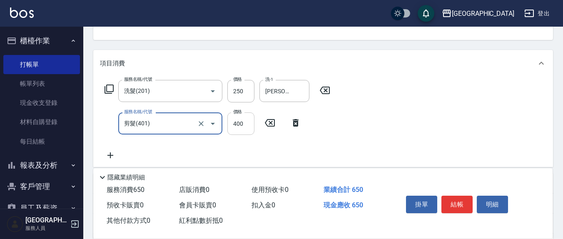
click at [244, 125] on input "400" at bounding box center [240, 123] width 27 height 22
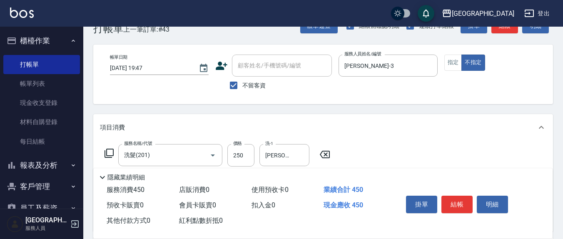
scroll to position [0, 0]
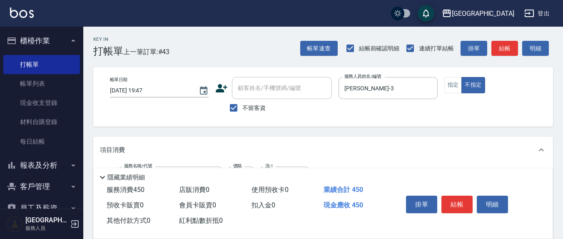
type input "200"
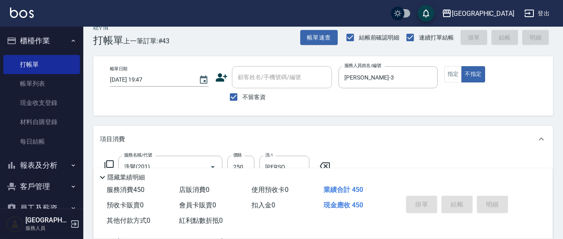
type input "[DATE] 20:01"
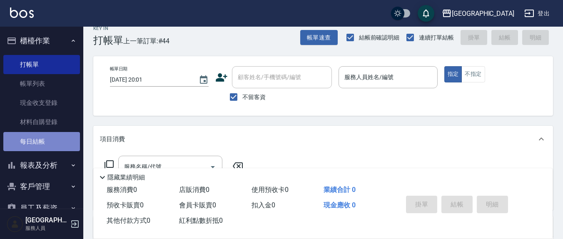
click at [45, 138] on link "每日結帳" at bounding box center [41, 141] width 77 height 19
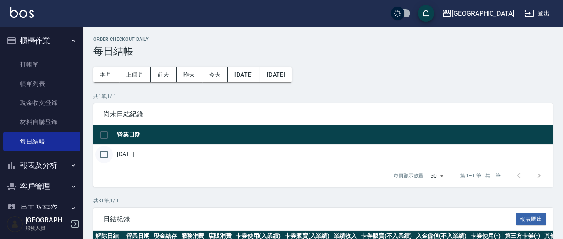
click at [105, 153] on input "checkbox" at bounding box center [103, 154] width 17 height 17
checkbox input "true"
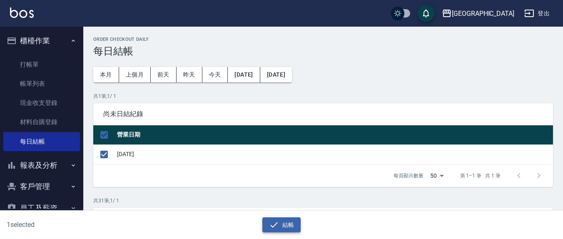
click at [273, 227] on icon "button" at bounding box center [274, 225] width 10 height 10
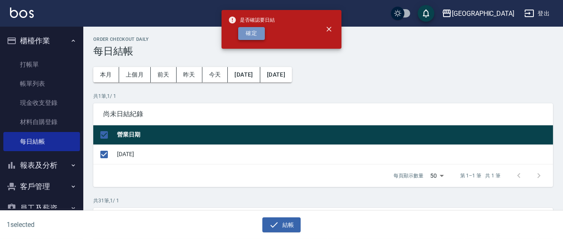
click at [253, 33] on button "確定" at bounding box center [251, 33] width 27 height 13
checkbox input "false"
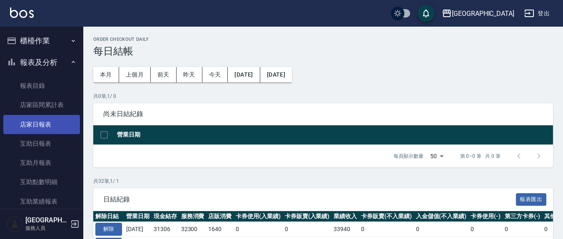
click at [58, 126] on link "店家日報表" at bounding box center [41, 124] width 77 height 19
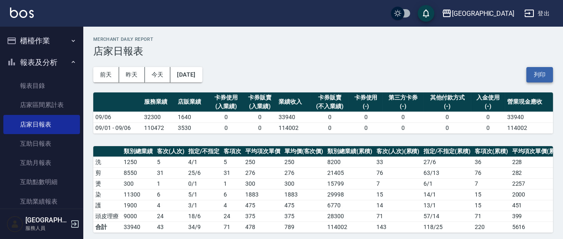
click at [535, 69] on button "列印" at bounding box center [540, 74] width 27 height 15
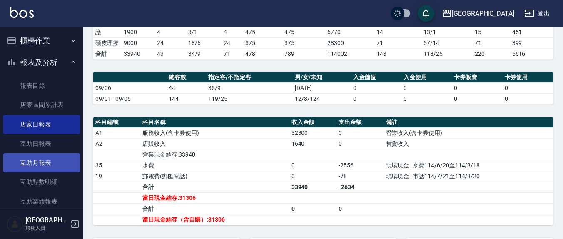
scroll to position [87, 0]
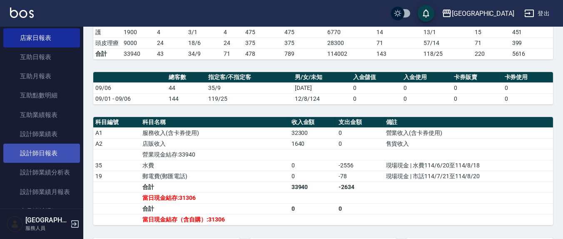
click at [55, 150] on link "設計師日報表" at bounding box center [41, 153] width 77 height 19
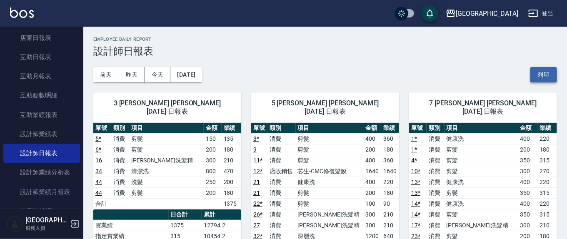
click at [552, 77] on button "列印" at bounding box center [543, 74] width 27 height 15
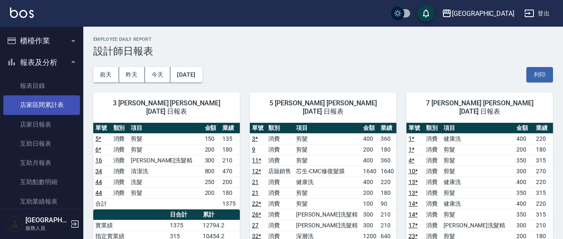
click at [57, 100] on link "店家區間累計表" at bounding box center [41, 104] width 77 height 19
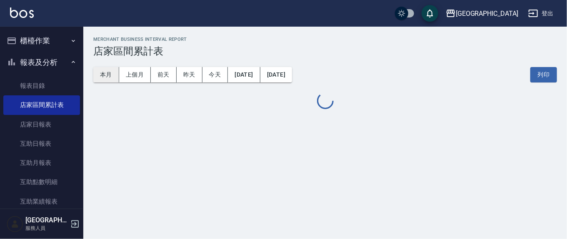
click at [112, 77] on button "本月" at bounding box center [106, 74] width 26 height 15
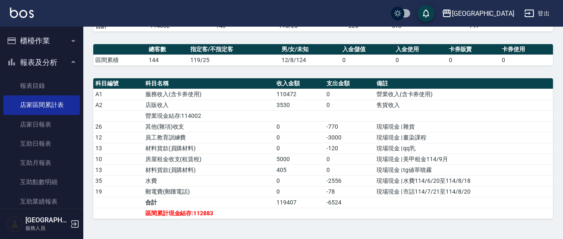
scroll to position [191, 0]
